Goal: Transaction & Acquisition: Purchase product/service

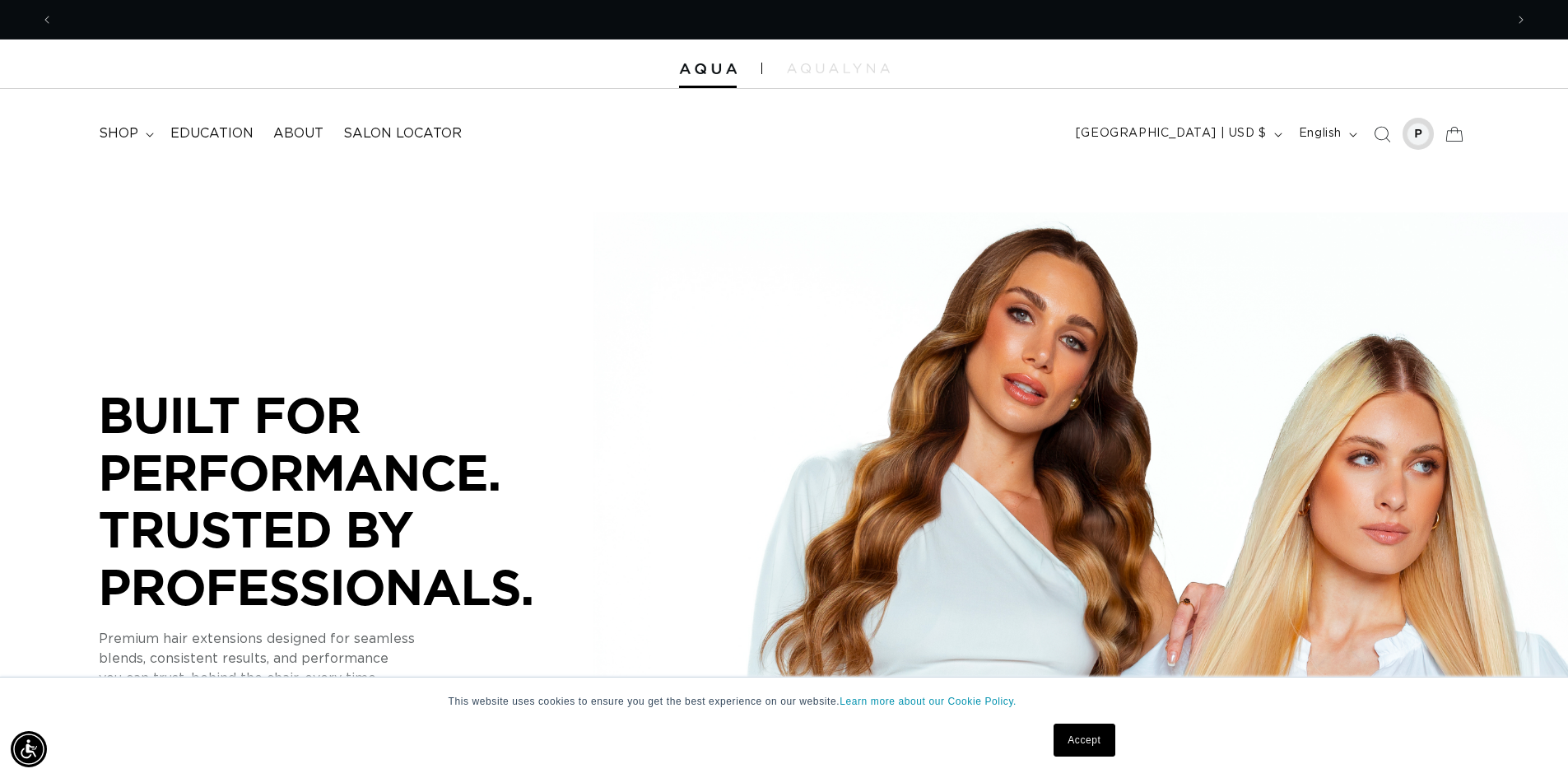
scroll to position [0, 1452]
click at [1418, 132] on div at bounding box center [1418, 134] width 23 height 23
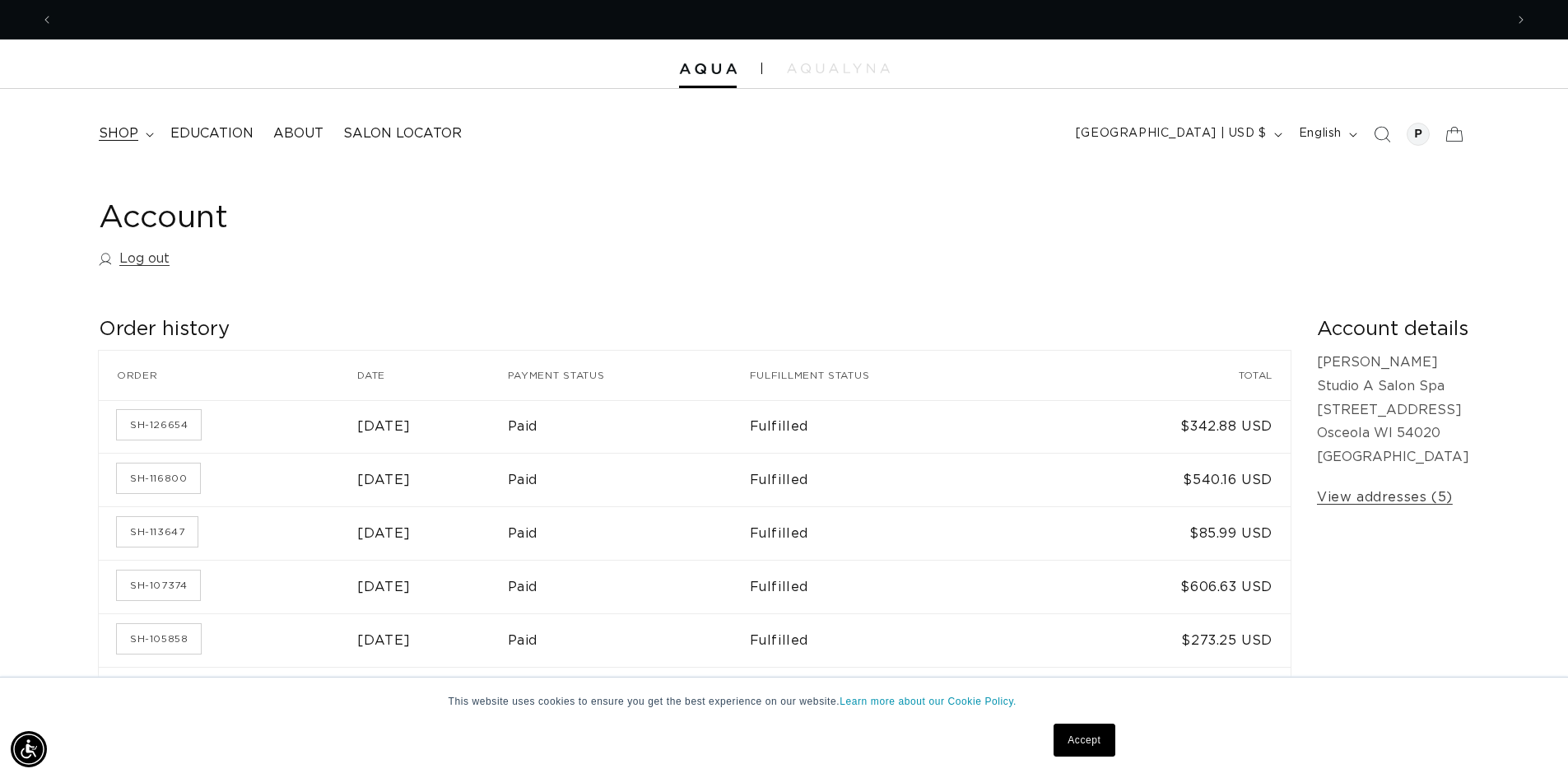
scroll to position [0, 1452]
click at [110, 127] on span "shop" at bounding box center [119, 134] width 40 height 17
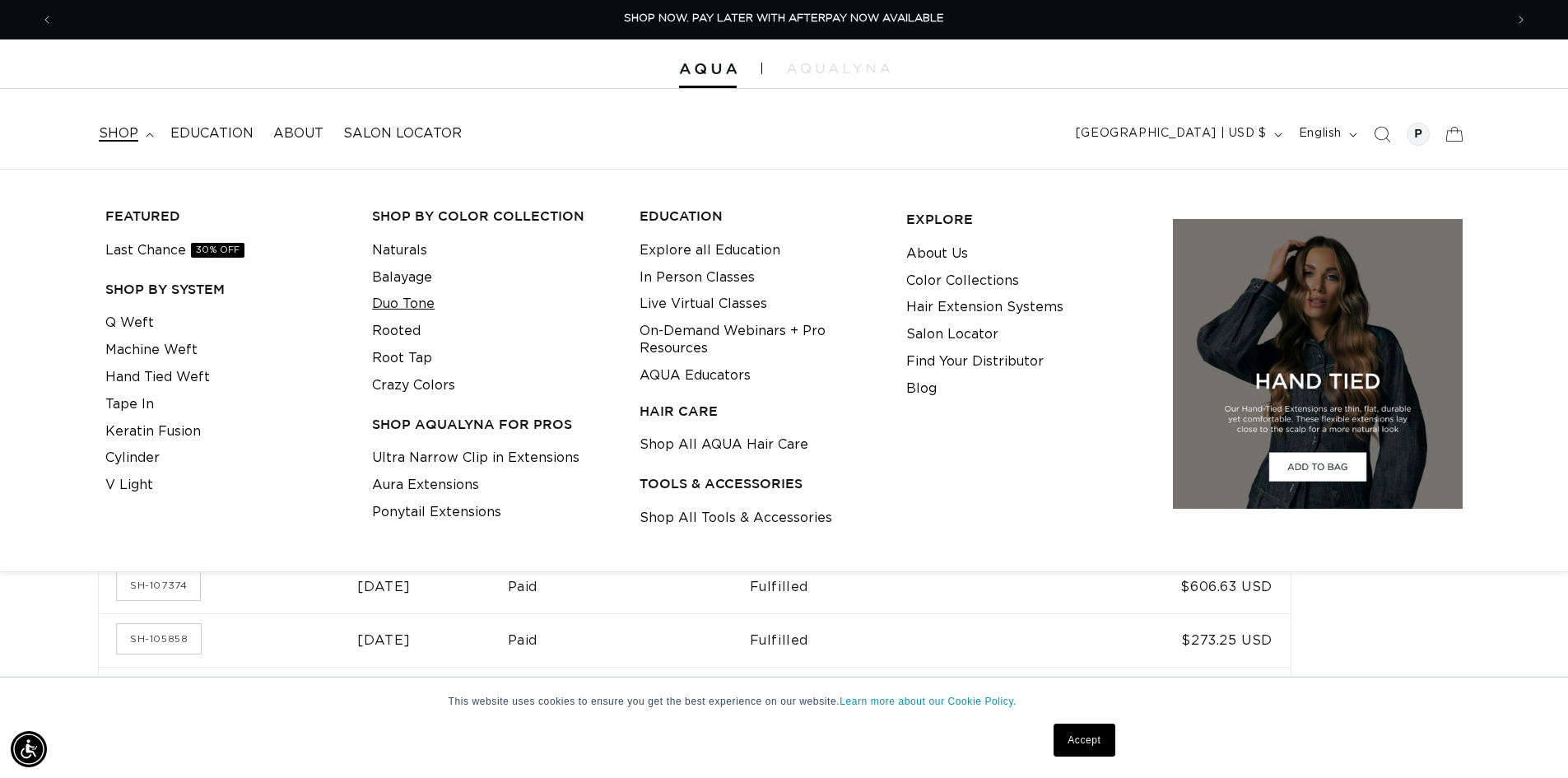
click at [410, 305] on link "Duo Tone" at bounding box center [404, 304] width 63 height 27
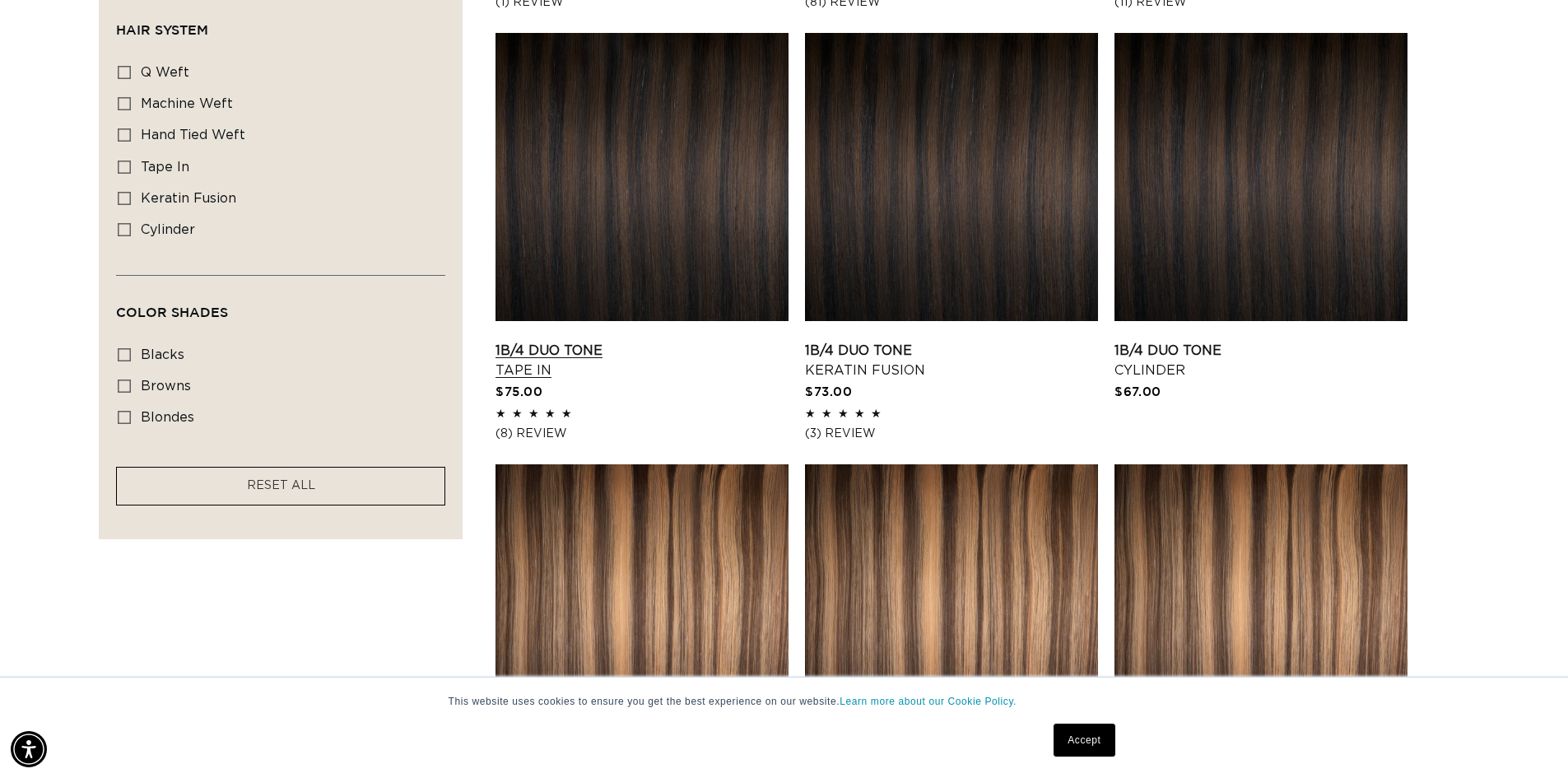
click at [537, 359] on link "1B/4 Duo Tone Tape In" at bounding box center [642, 361] width 293 height 40
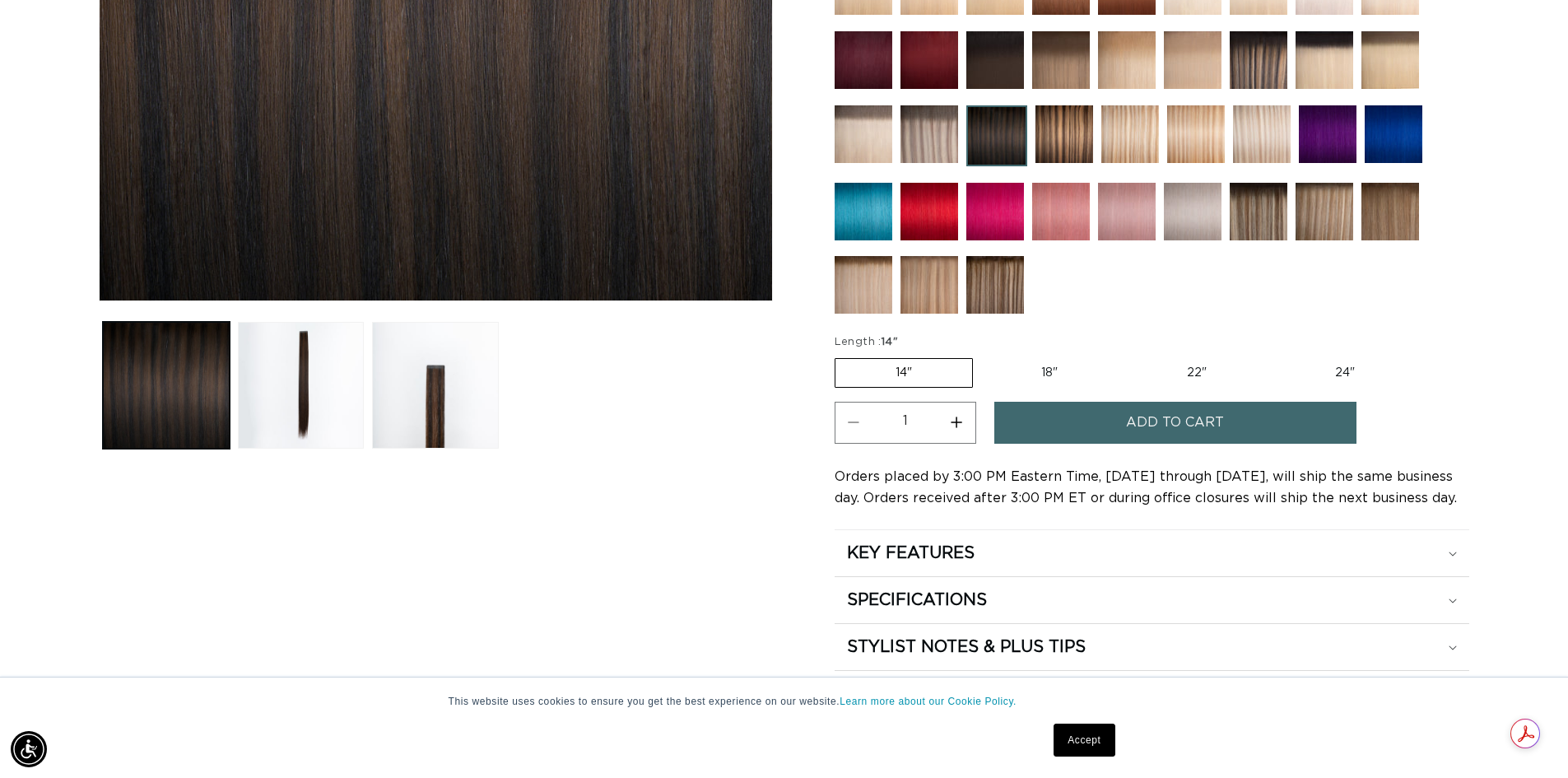
scroll to position [577, 0]
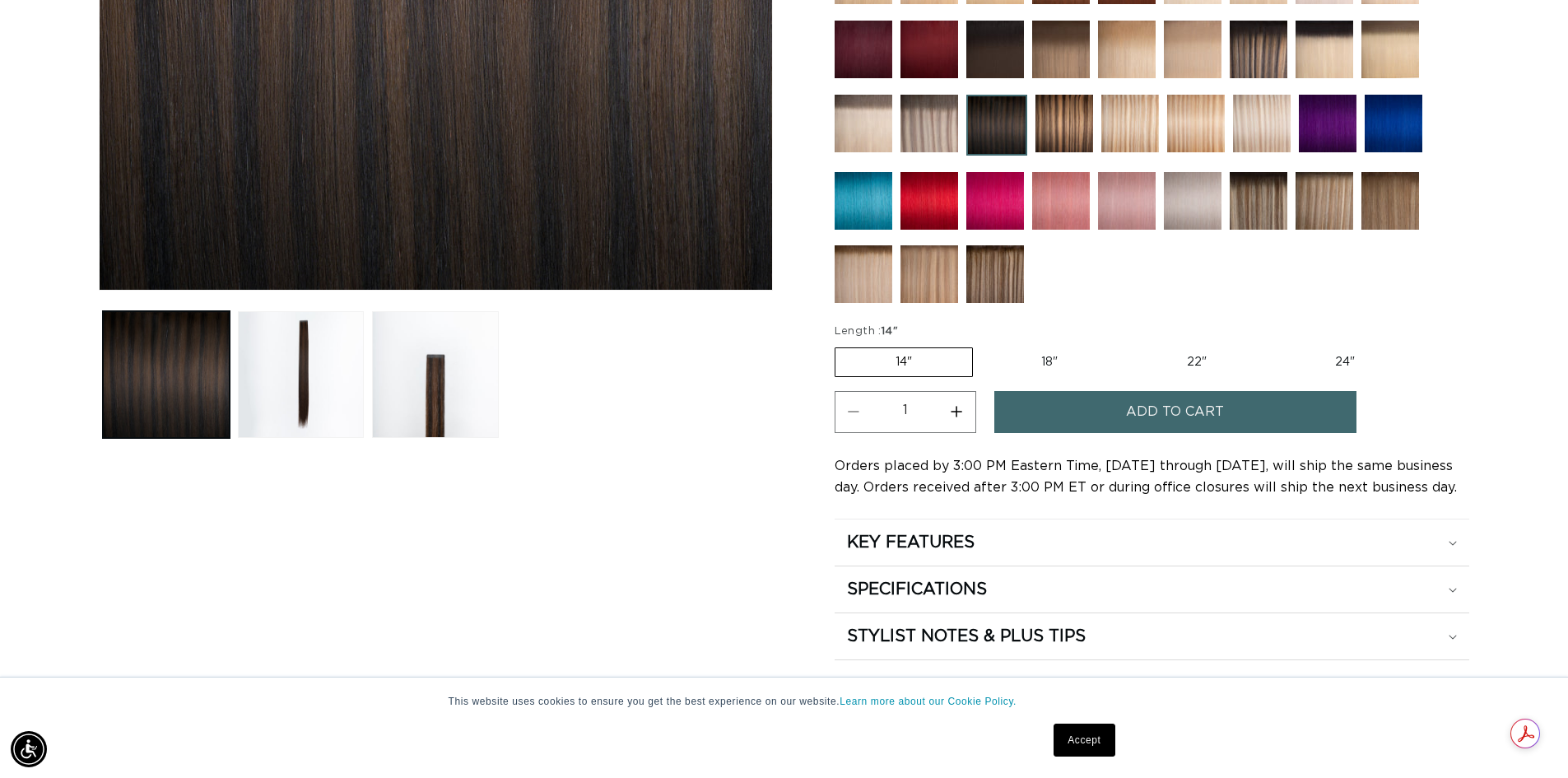
click at [1036, 365] on label "18" Variant sold out or unavailable" at bounding box center [1049, 362] width 136 height 28
click at [982, 345] on input "18" Variant sold out or unavailable" at bounding box center [981, 344] width 1 height 1
radio input "true"
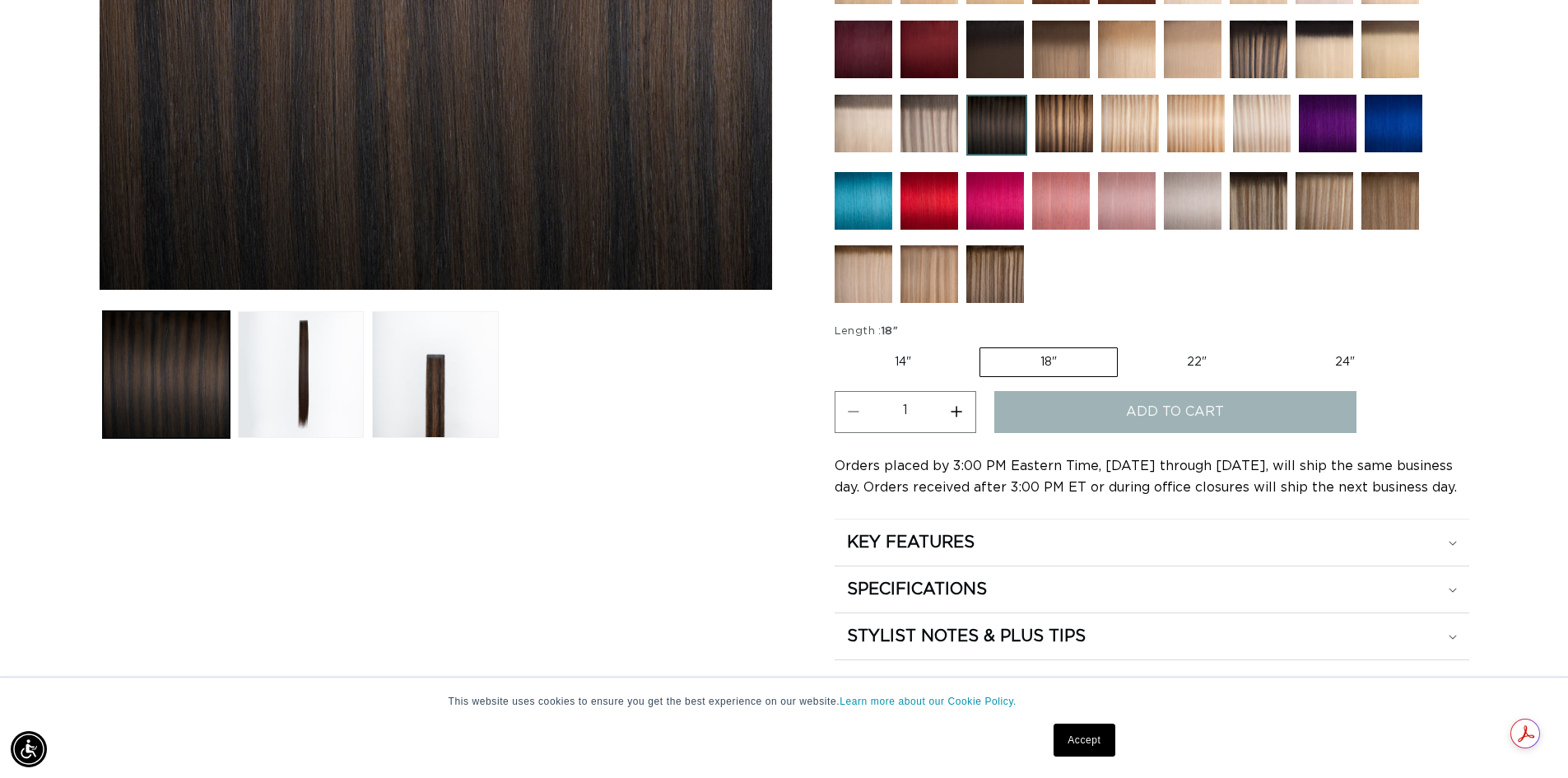
scroll to position [0, 1452]
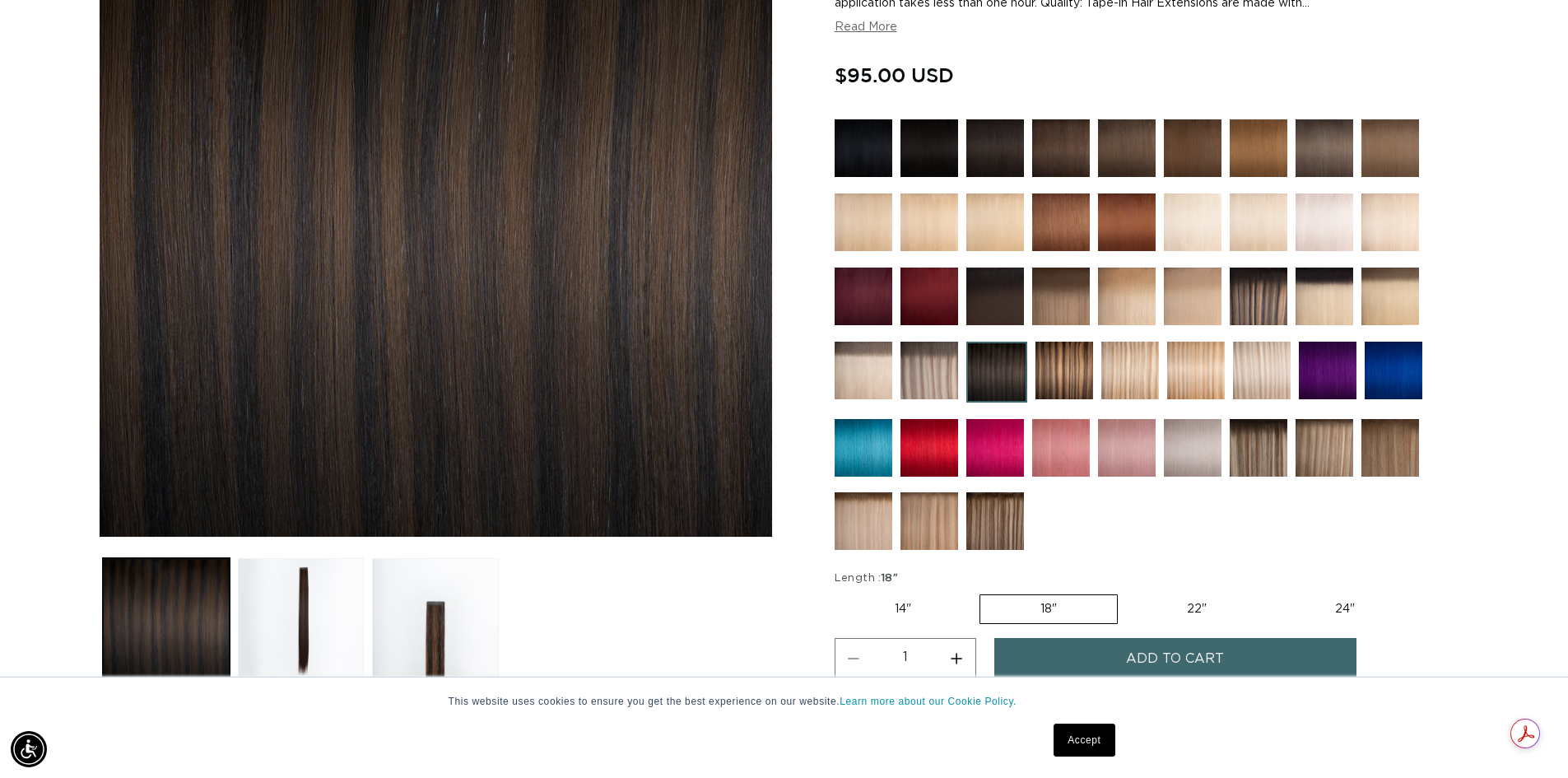
click at [958, 658] on button "Increase quantity for 1B/4 Duo Tone - Tape In" at bounding box center [957, 659] width 37 height 42
type input "2"
click at [1077, 750] on link "Accept" at bounding box center [1084, 740] width 61 height 33
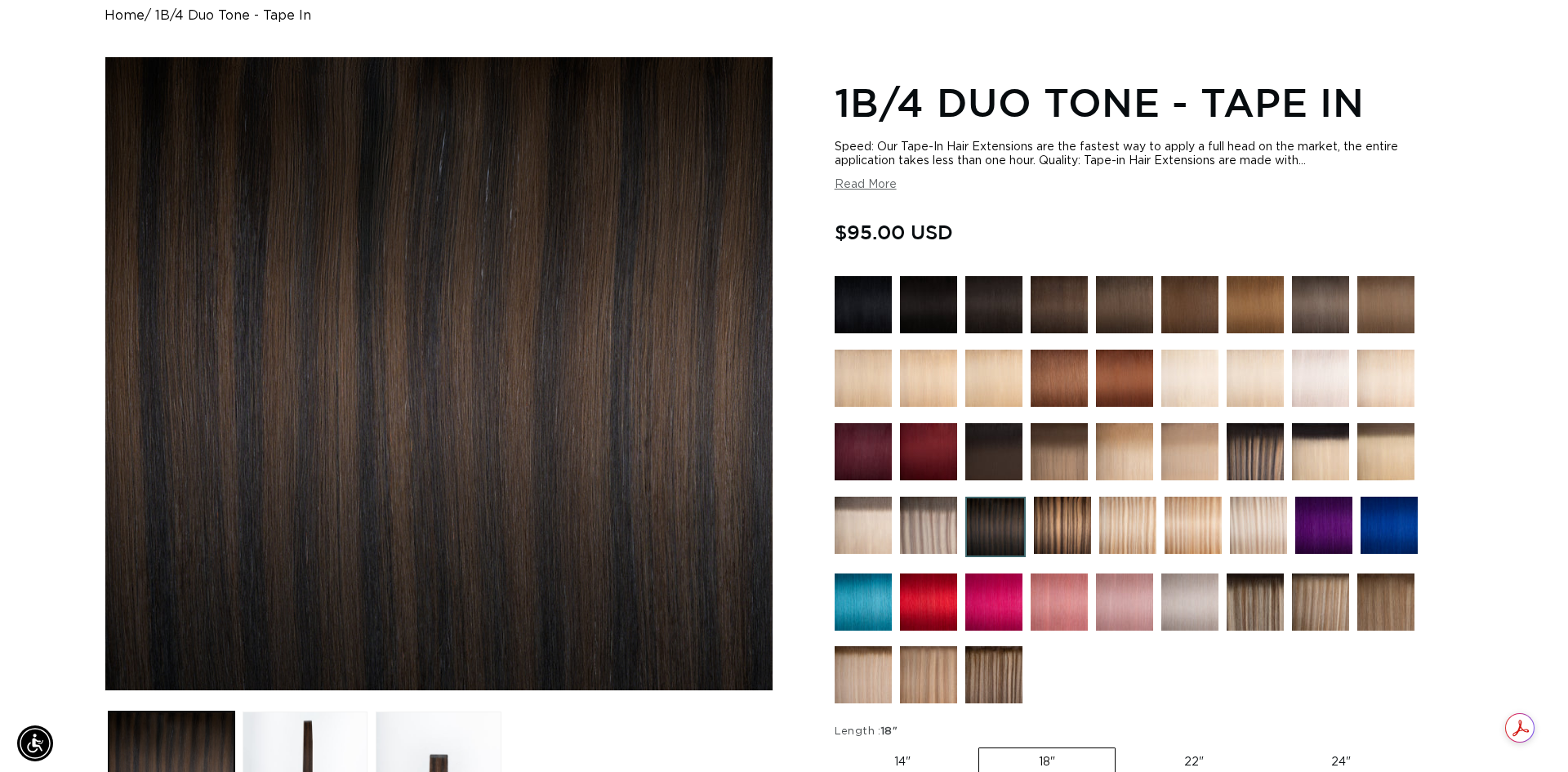
scroll to position [327, 0]
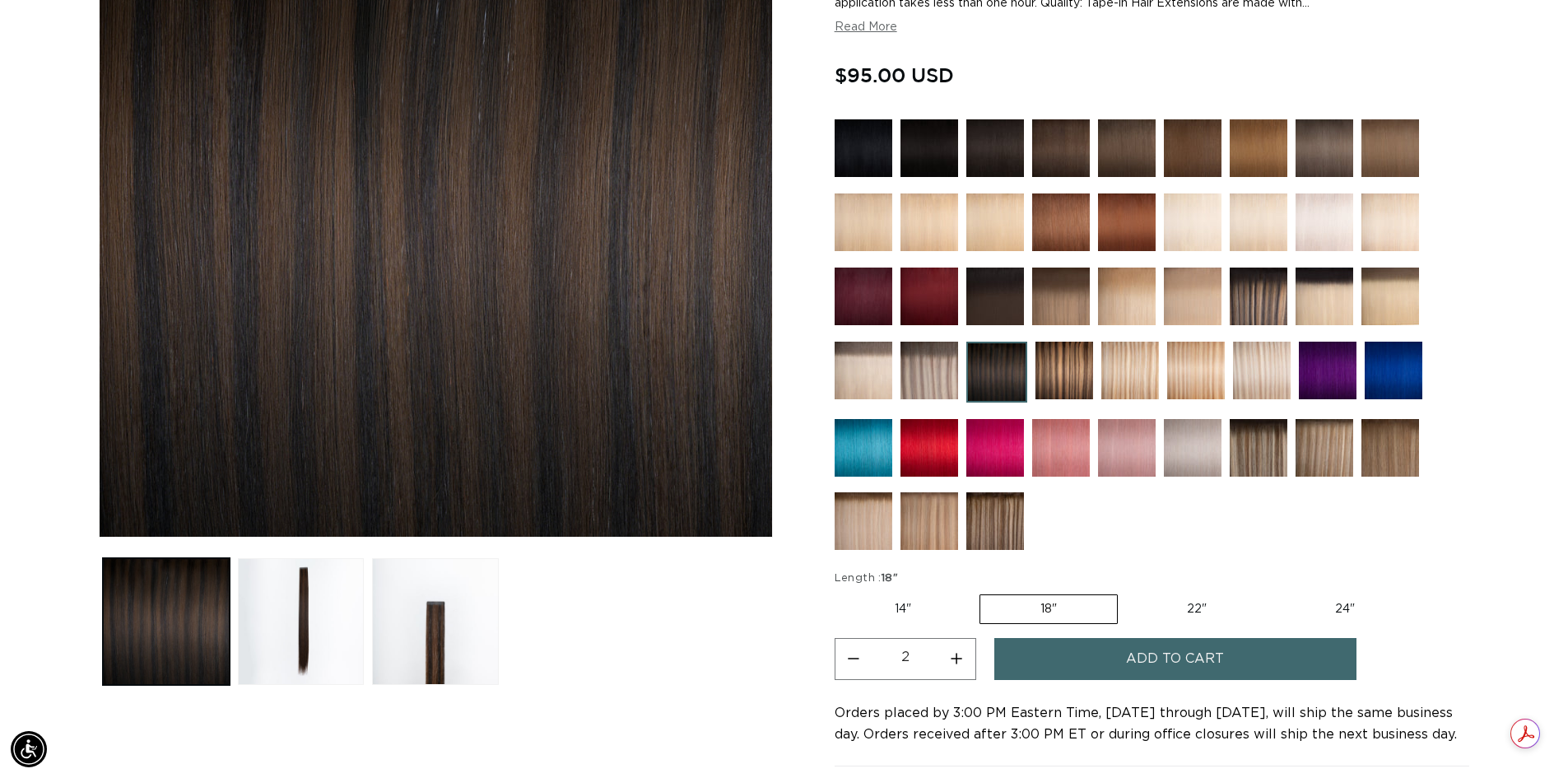
click at [1112, 661] on button "Add to cart" at bounding box center [1175, 659] width 362 height 42
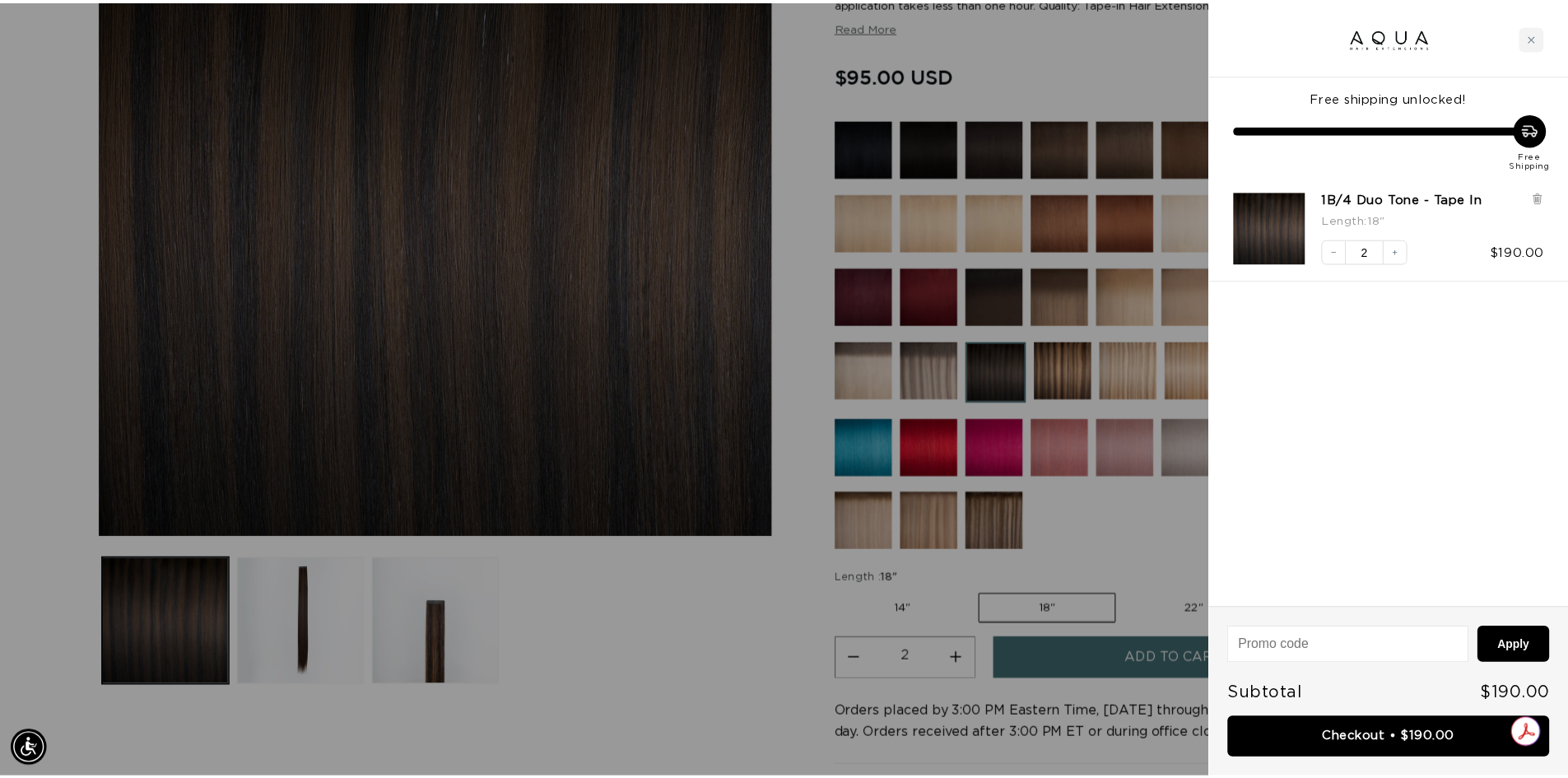
scroll to position [0, 0]
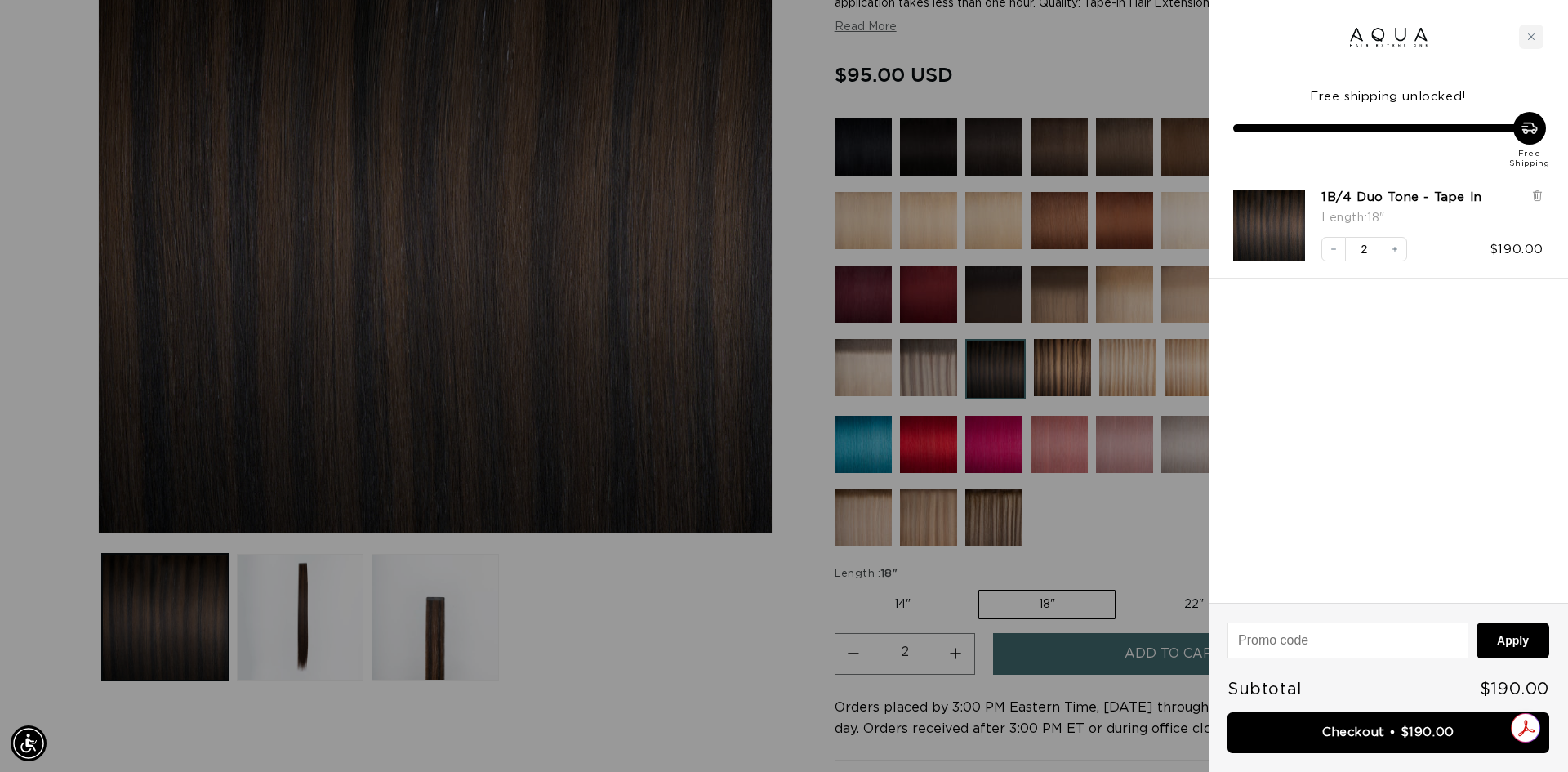
click at [1120, 27] on div at bounding box center [784, 386] width 1568 height 772
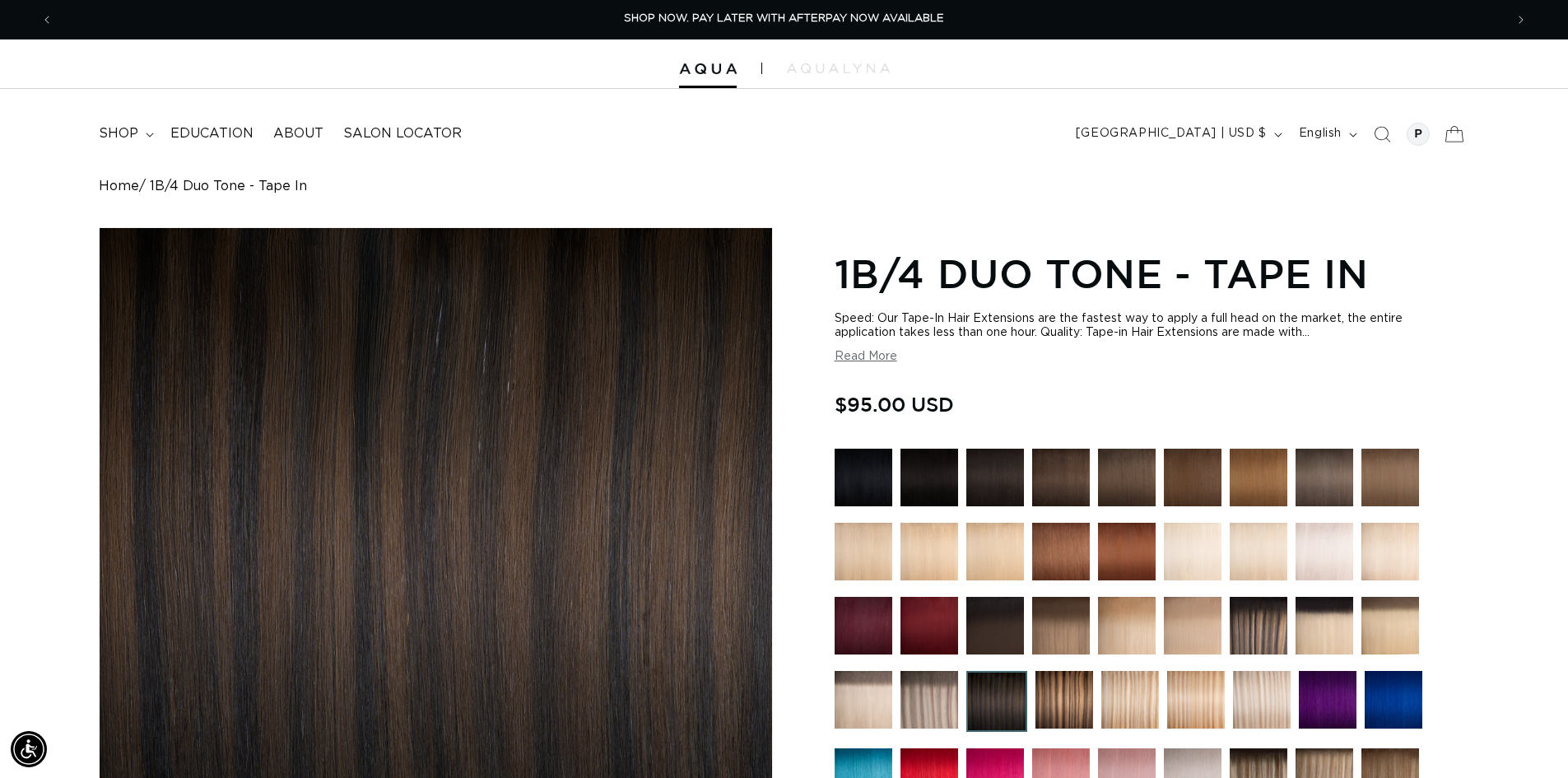
click at [1454, 134] on icon at bounding box center [1454, 134] width 39 height 39
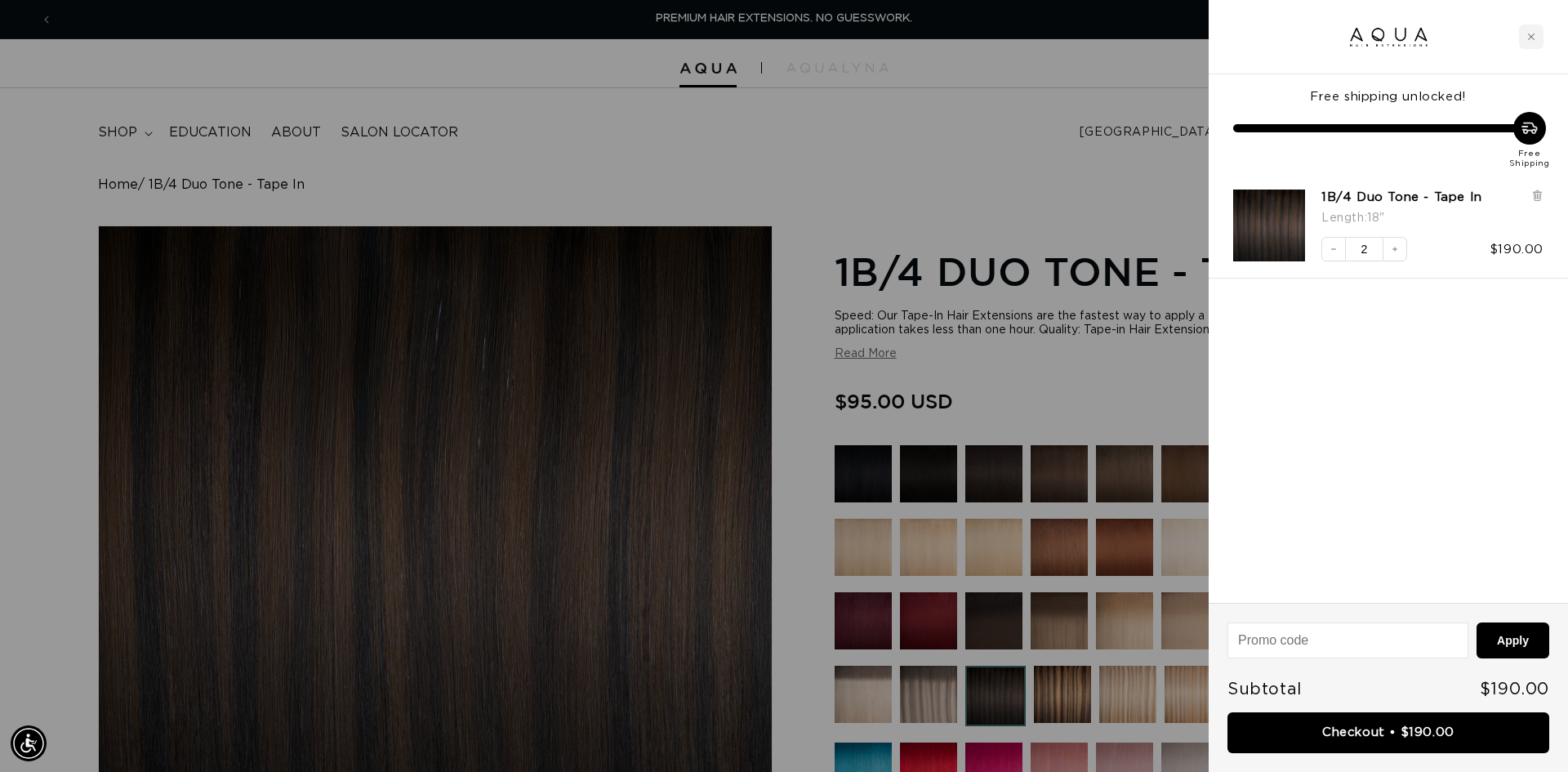
click at [984, 184] on div at bounding box center [784, 386] width 1568 height 772
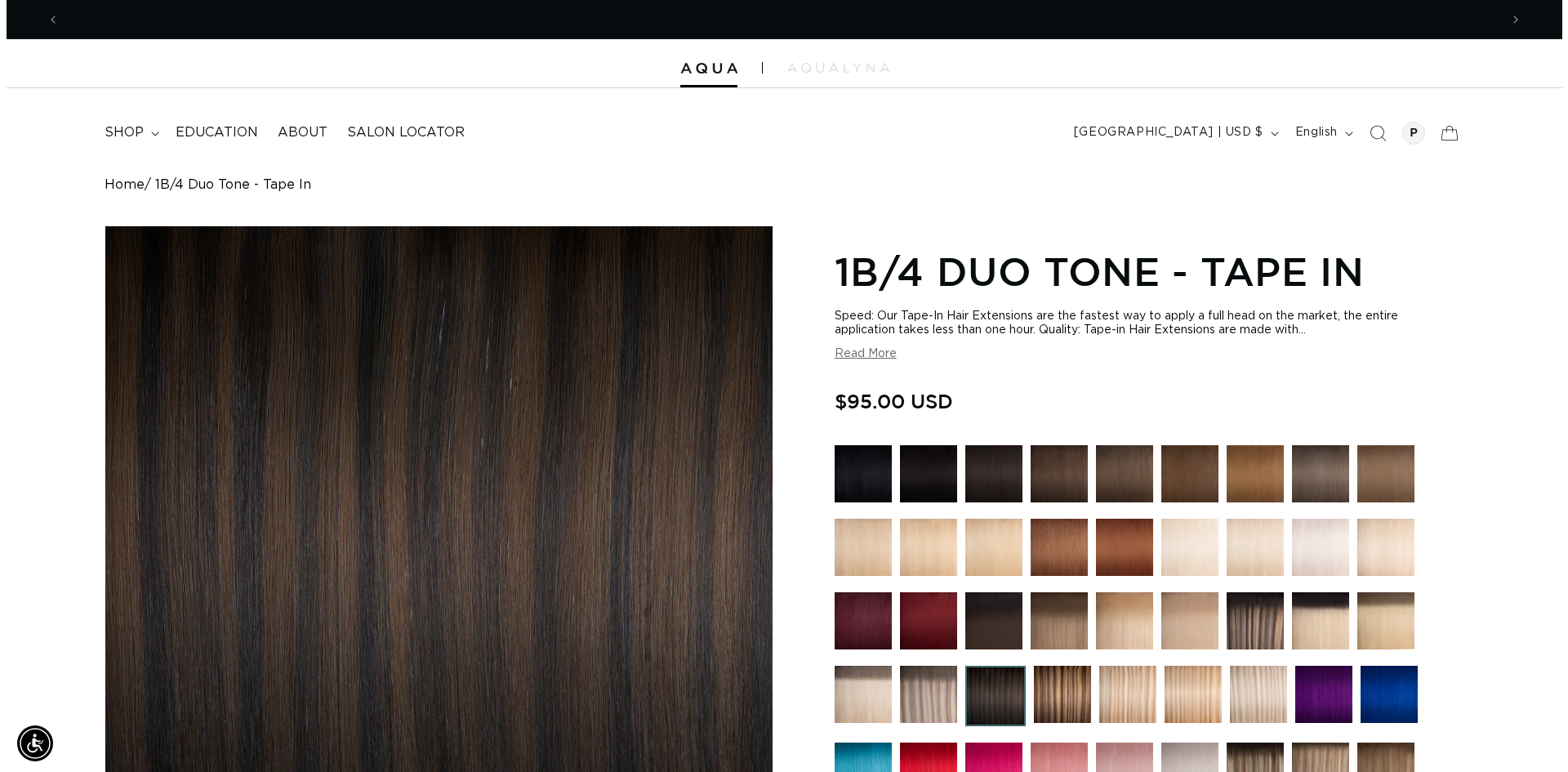
scroll to position [0, 1440]
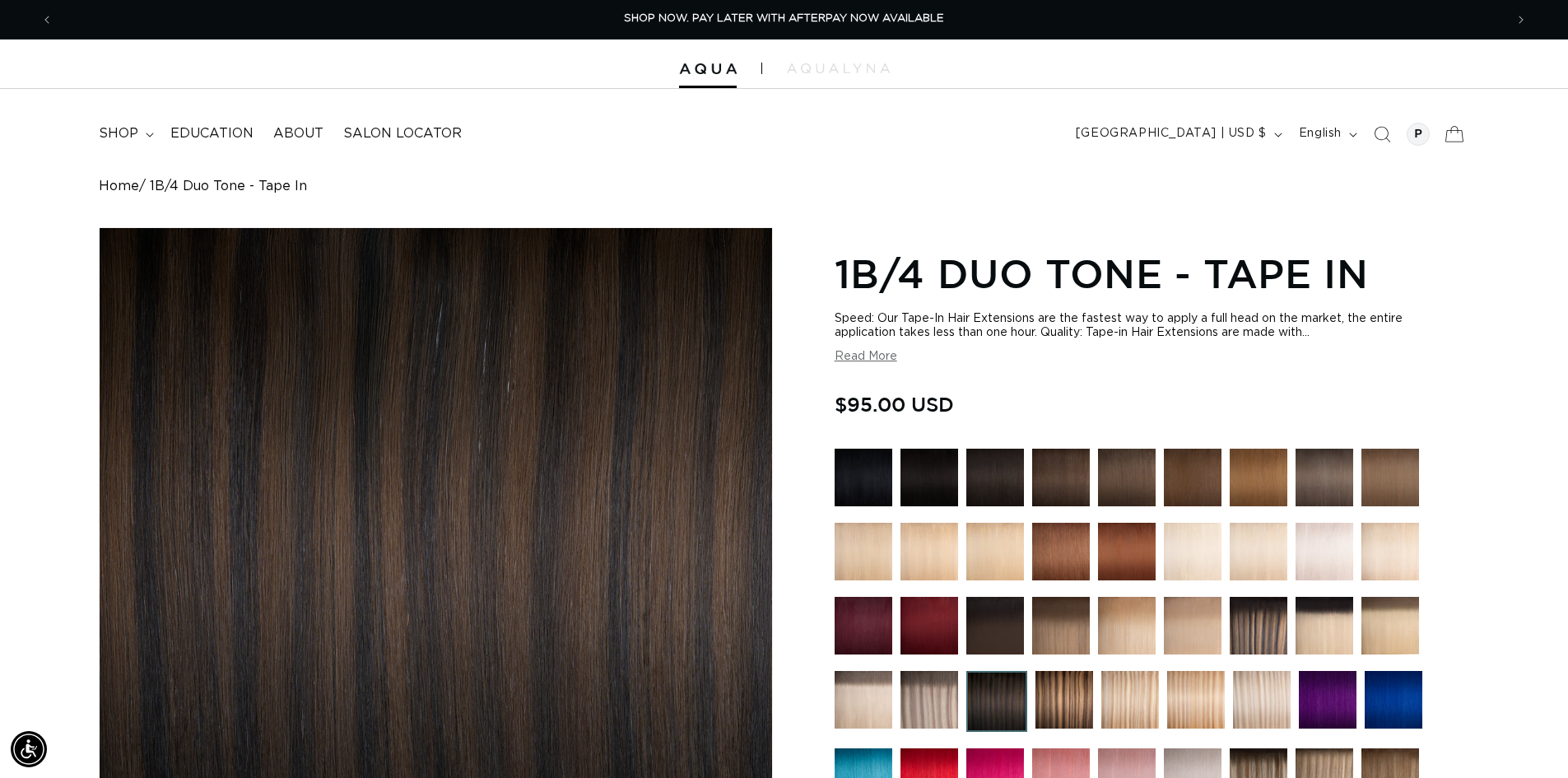
click at [1451, 132] on icon at bounding box center [1454, 134] width 39 height 39
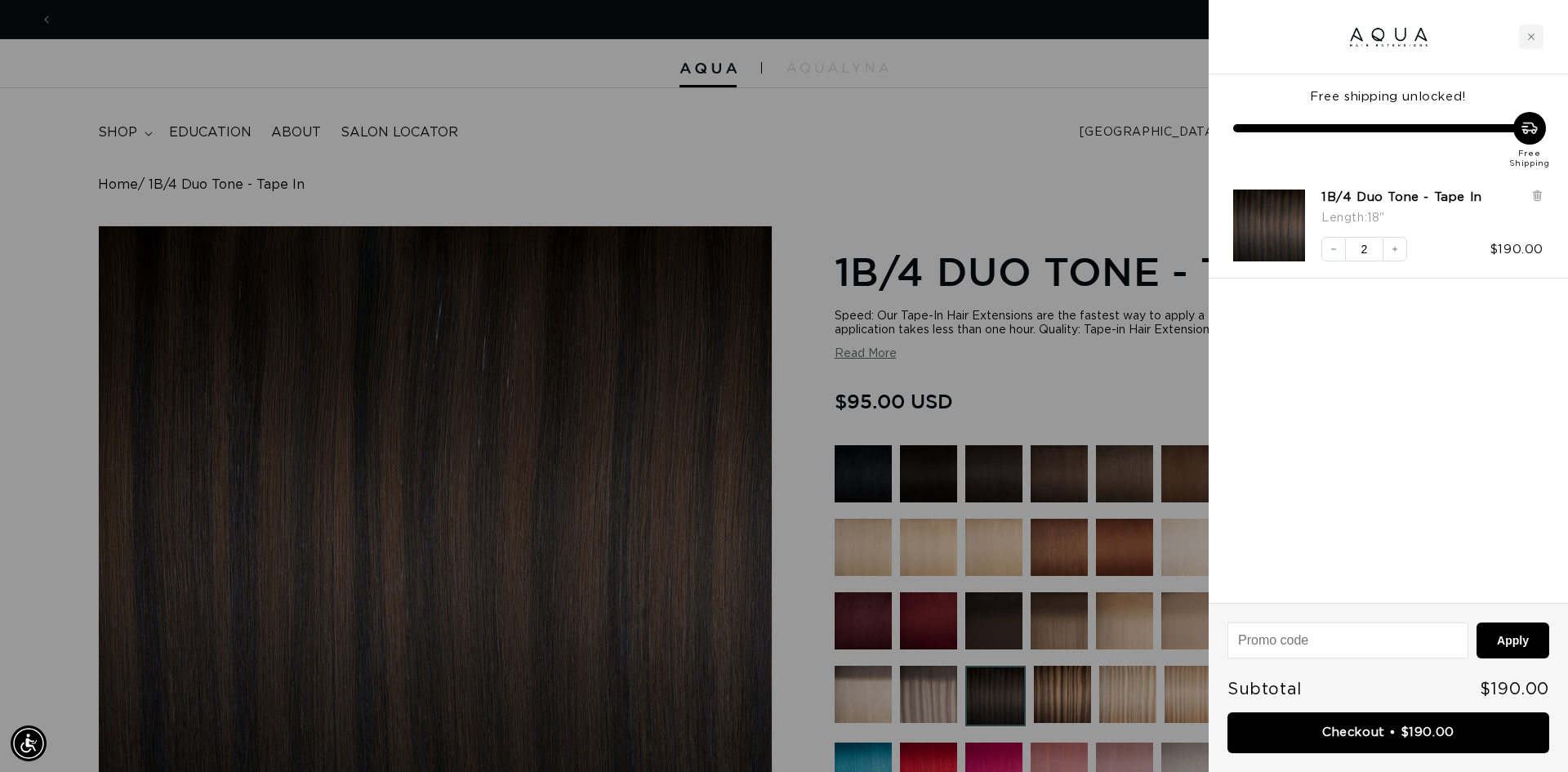
scroll to position [0, 2904]
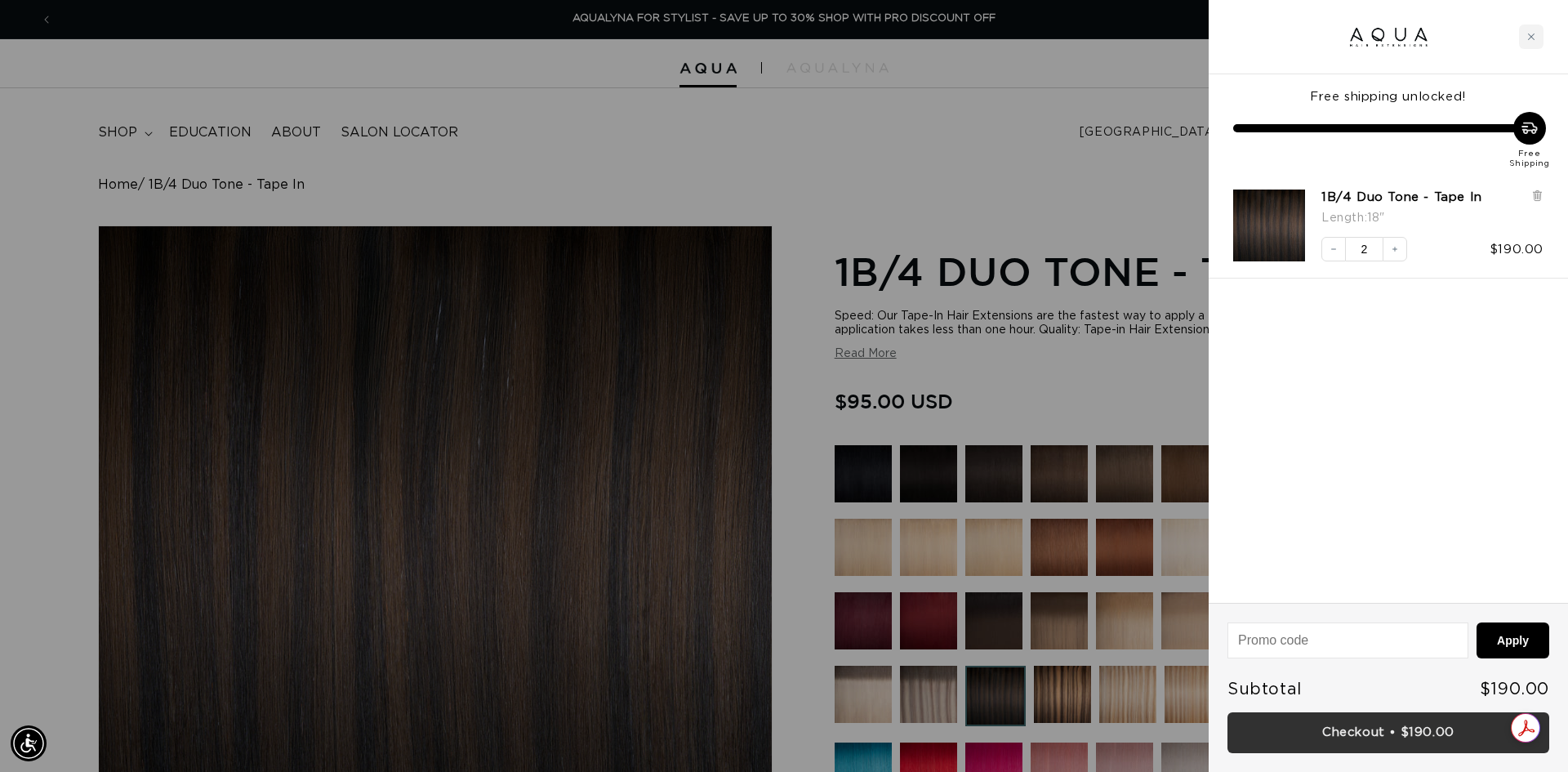
click at [1367, 735] on link "Checkout • $190.00" at bounding box center [1388, 733] width 322 height 41
